Goal: Task Accomplishment & Management: Use online tool/utility

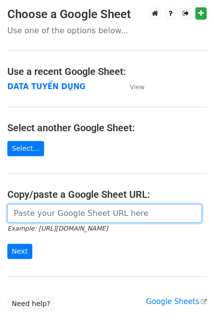
click at [47, 212] on input "url" at bounding box center [104, 213] width 194 height 19
click at [116, 217] on input "url" at bounding box center [104, 213] width 194 height 19
paste input "https://docs.google.com/spreadsheets/d/1KZ7mIKUru3GcC_K2wVEfG_VsEb4I4bOScueJoPE…"
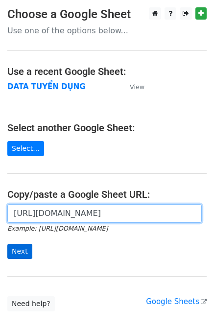
type input "https://docs.google.com/spreadsheets/d/1KZ7mIKUru3GcC_K2wVEfG_VsEb4I4bOScueJoPE…"
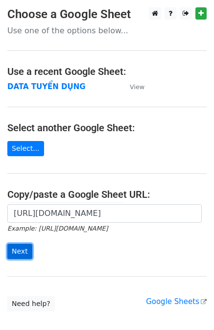
click at [25, 249] on input "Next" at bounding box center [19, 251] width 25 height 15
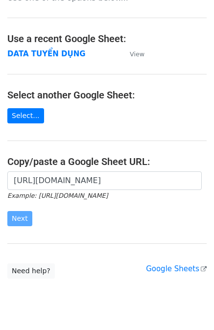
scroll to position [57, 0]
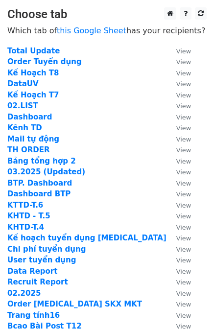
scroll to position [98, 0]
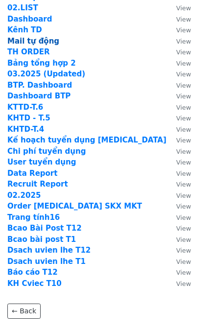
click at [36, 43] on strong "Mail tự động" at bounding box center [33, 41] width 52 height 9
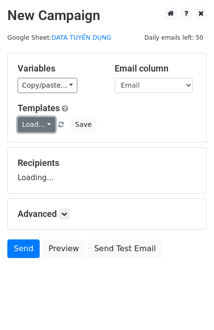
click at [45, 127] on link "Load..." at bounding box center [37, 124] width 38 height 15
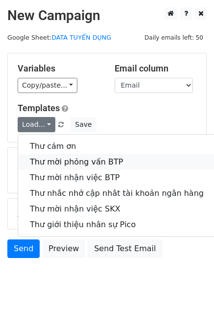
click at [58, 161] on link "Thư mời phỏng vấn BTP" at bounding box center [116, 162] width 197 height 16
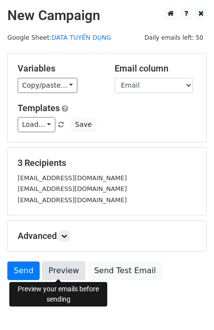
click at [65, 270] on link "Preview" at bounding box center [63, 271] width 43 height 19
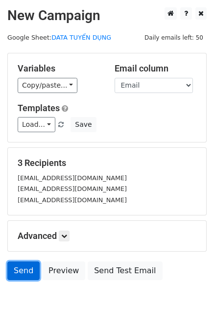
click at [16, 267] on link "Send" at bounding box center [23, 271] width 32 height 19
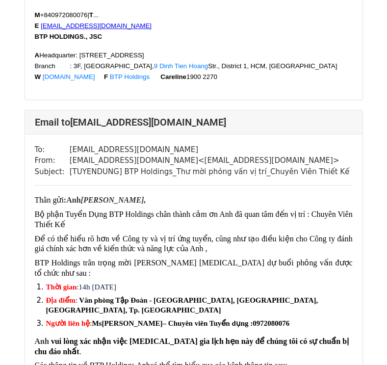
scroll to position [441, 0]
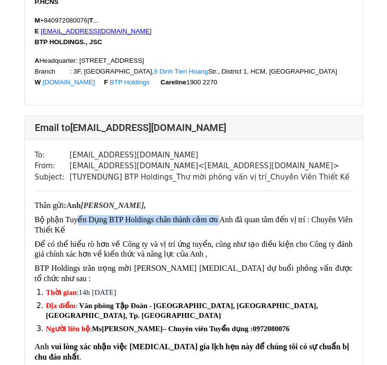
drag, startPoint x: 77, startPoint y: 209, endPoint x: 218, endPoint y: 205, distance: 140.7
click at [218, 215] on span "Bộ phận Tuyển Dụng BTP Holdings chân thành cảm ơn Anh đã quan tâm đến vị trí : …" at bounding box center [193, 224] width 317 height 19
drag, startPoint x: 177, startPoint y: 208, endPoint x: 277, endPoint y: 202, distance: 100.6
click at [269, 215] on span "Bộ phận Tuyển Dụng BTP Holdings chân thành cảm ơn Anh đã quan tâm đến vị trí : …" at bounding box center [193, 224] width 317 height 19
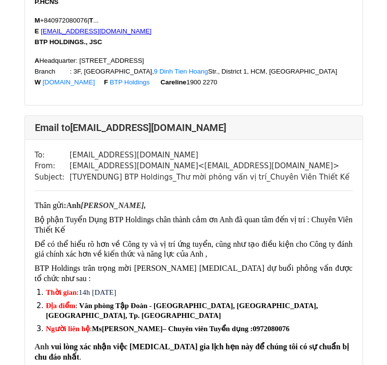
click at [277, 215] on span "Bộ phận Tuyển Dụng BTP Holdings chân thành cảm ơn Anh đã quan tâm đến vị trí : …" at bounding box center [193, 224] width 317 height 19
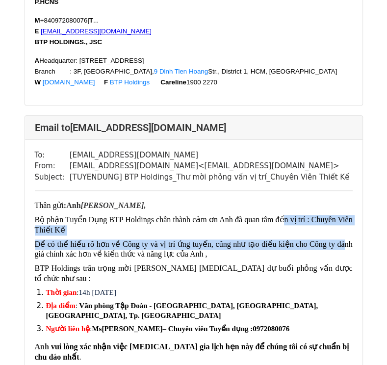
drag, startPoint x: 282, startPoint y: 207, endPoint x: 331, endPoint y: 231, distance: 54.6
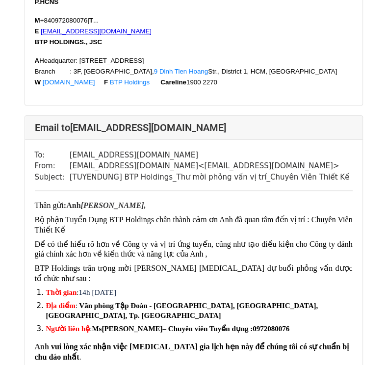
click at [302, 239] on p "Để có thể hiểu rõ hơn về Công ty và vị trí ứng tuyển, cũng như tạo điều kiện ch…" at bounding box center [193, 249] width 317 height 21
drag, startPoint x: 234, startPoint y: 240, endPoint x: 289, endPoint y: 231, distance: 56.0
click at [289, 239] on p "Để có thể hiểu rõ hơn về Công ty và vị trí ứng tuyển, cũng như tạo điều kiện ch…" at bounding box center [193, 249] width 317 height 21
click at [289, 240] on span "Để có thể hiểu rõ hơn về Công ty và vị trí ứng tuyển, cũng như tạo điều kiện ch…" at bounding box center [193, 249] width 317 height 19
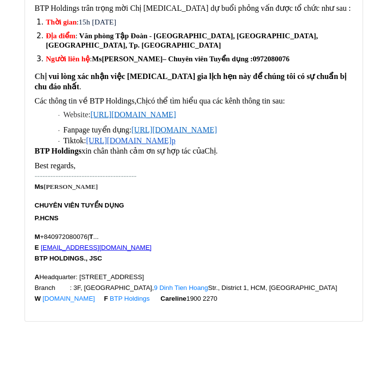
scroll to position [1197, 0]
